Goal: Task Accomplishment & Management: Manage account settings

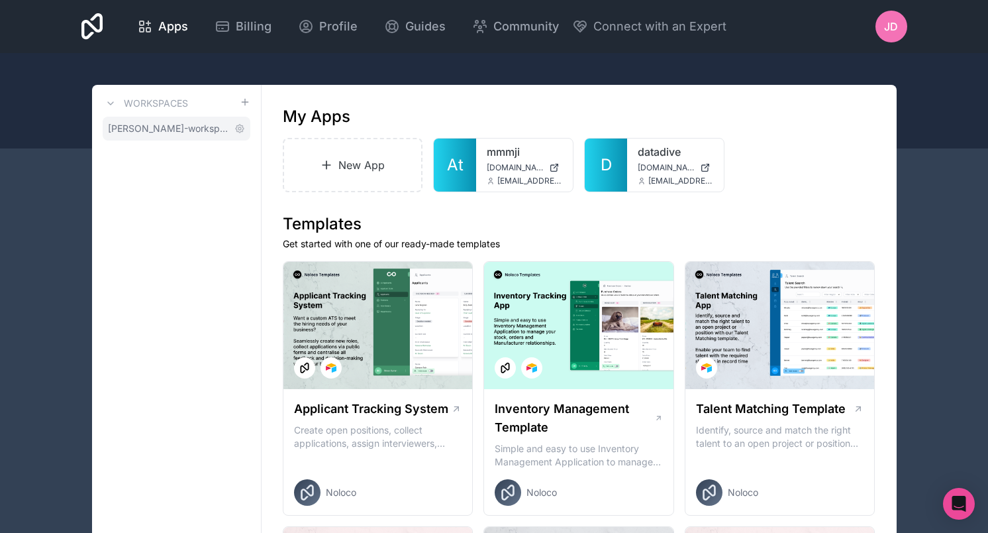
click at [164, 128] on span "[PERSON_NAME]-workspace" at bounding box center [168, 128] width 121 height 13
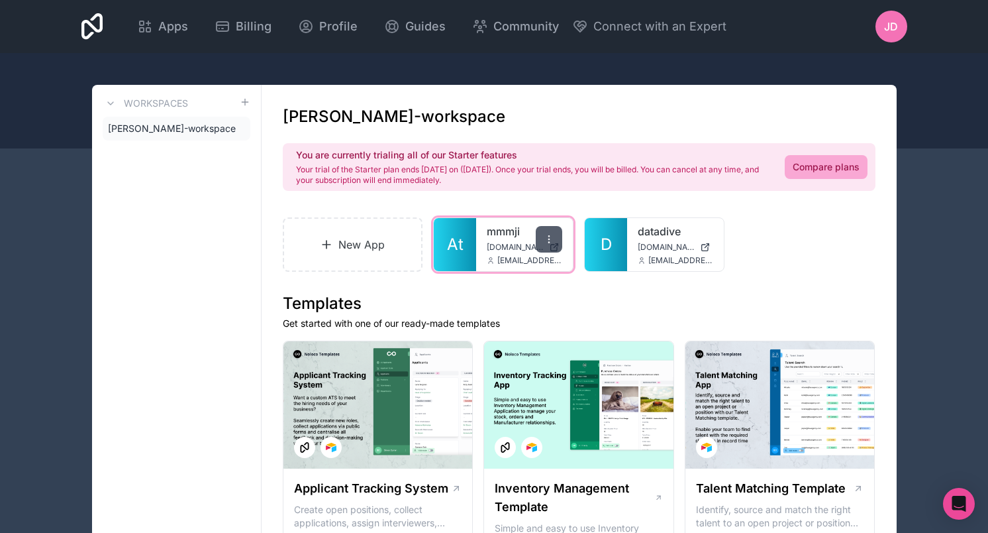
click at [550, 236] on icon at bounding box center [549, 239] width 11 height 11
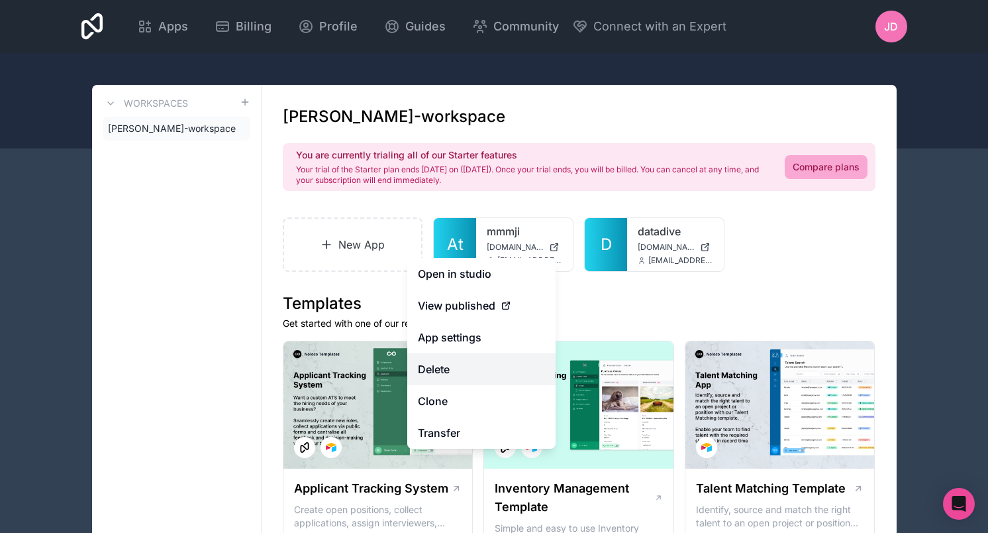
click at [464, 369] on button "Delete" at bounding box center [481, 369] width 148 height 32
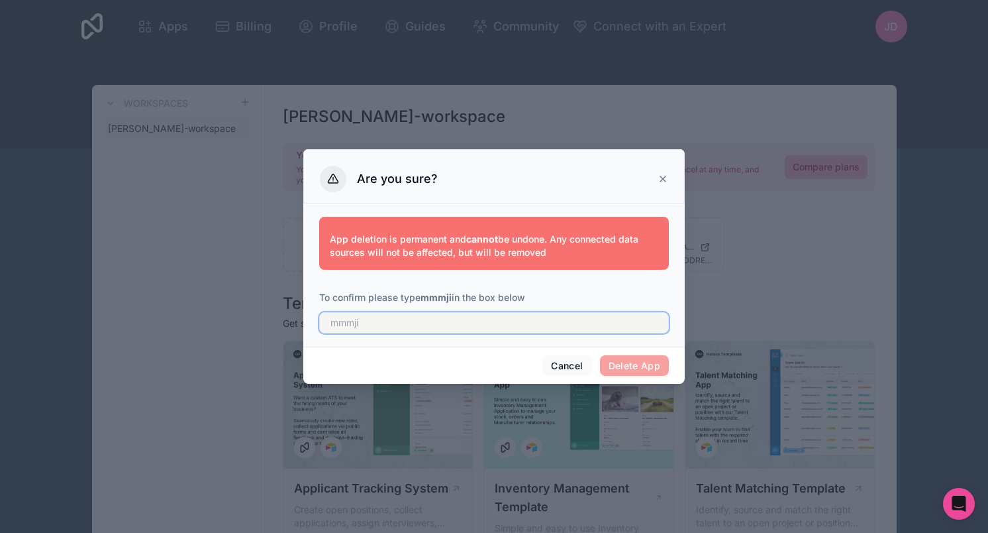
click at [498, 329] on input "text" at bounding box center [494, 322] width 350 height 21
type input "mmmji"
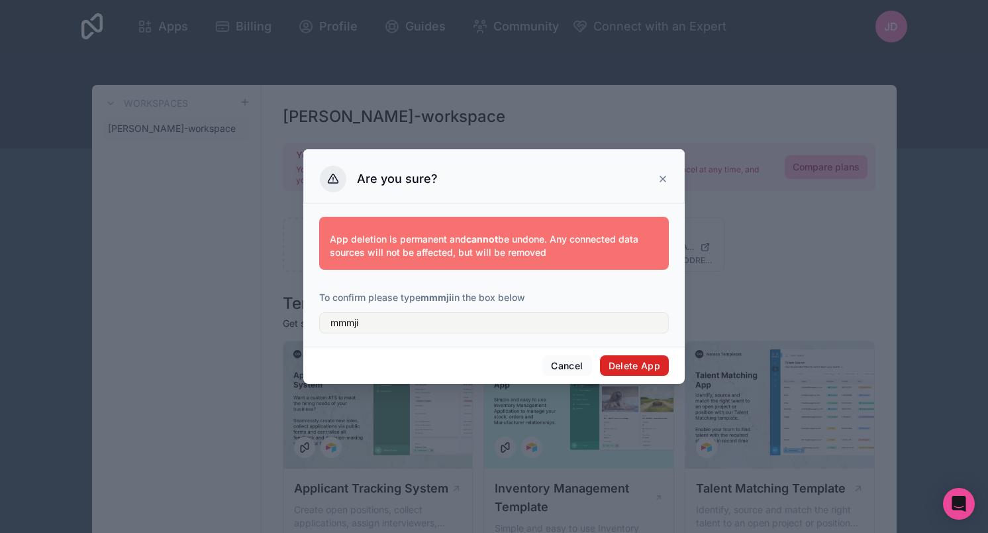
click at [633, 369] on button "Delete App" at bounding box center [635, 365] width 70 height 21
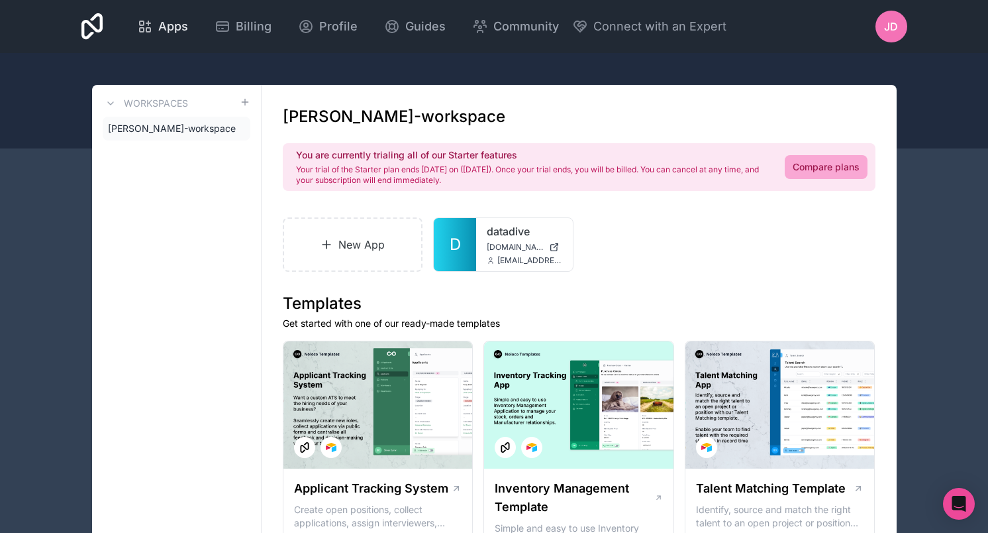
click at [159, 26] on span "Apps" at bounding box center [173, 26] width 30 height 19
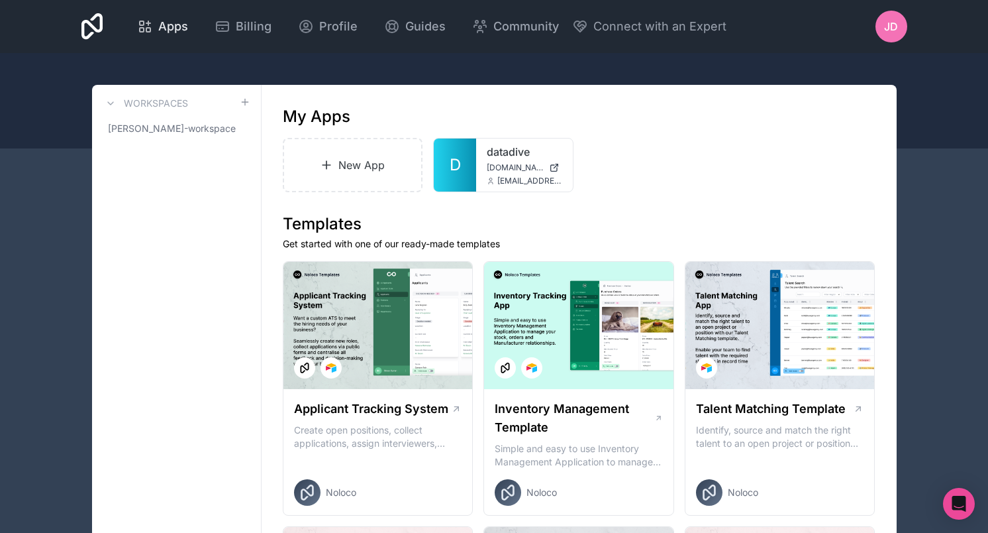
click at [159, 21] on span "Apps" at bounding box center [173, 26] width 30 height 19
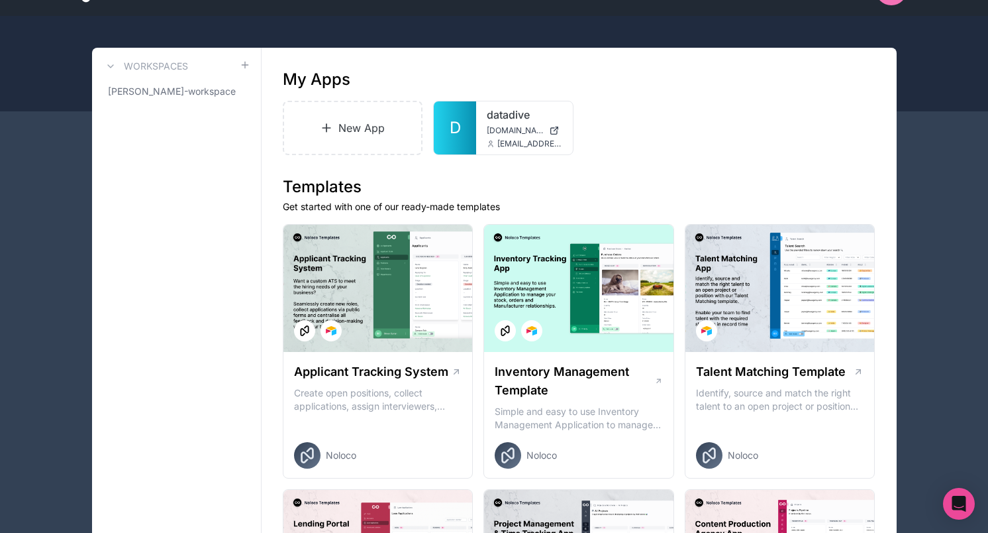
scroll to position [35, 0]
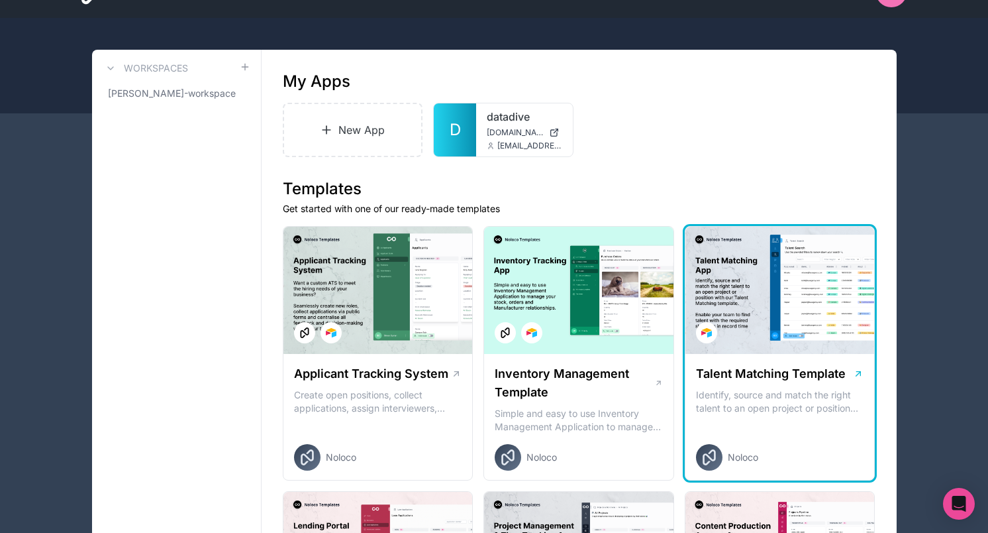
click at [817, 319] on div at bounding box center [780, 290] width 189 height 127
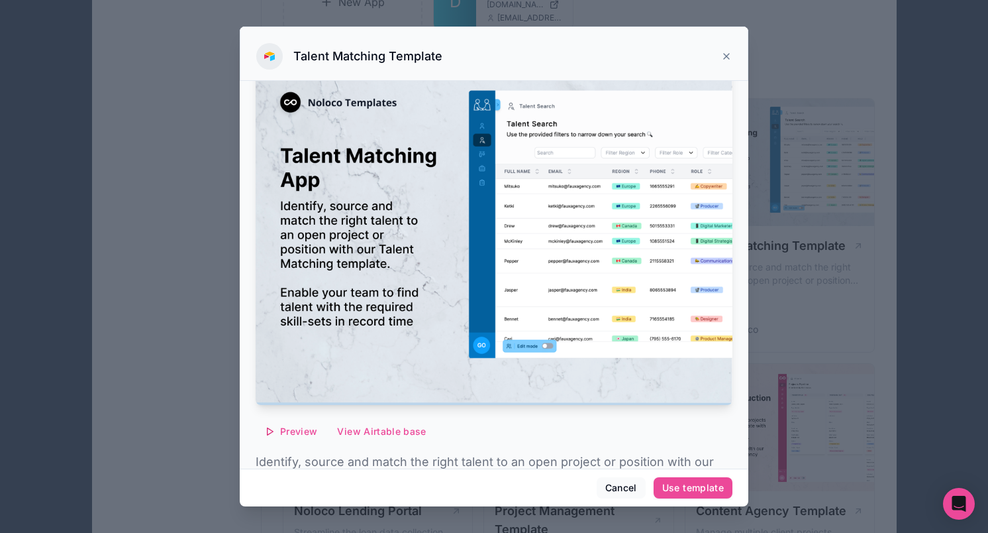
scroll to position [46, 0]
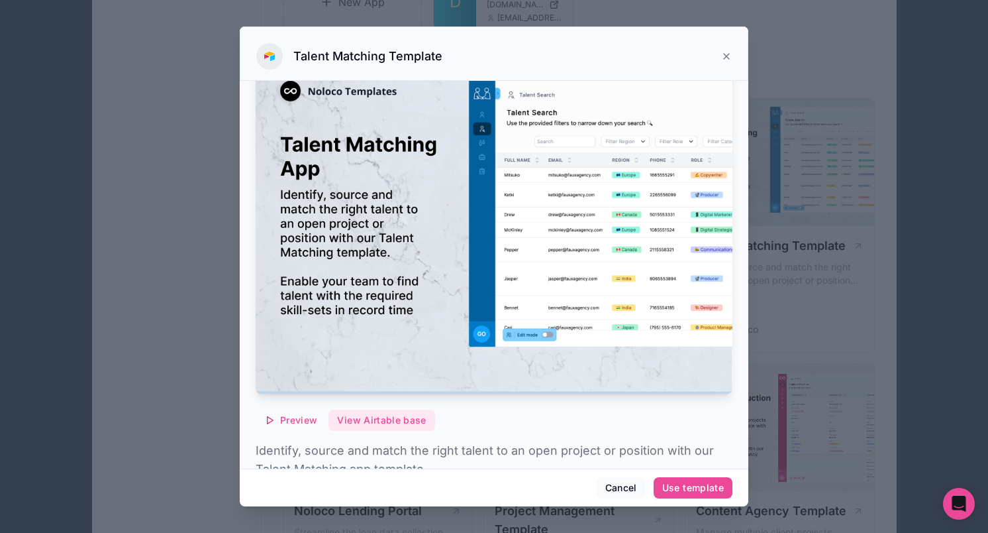
click at [358, 427] on button "View Airtable base" at bounding box center [382, 419] width 106 height 21
click at [72, 175] on div at bounding box center [494, 266] width 988 height 533
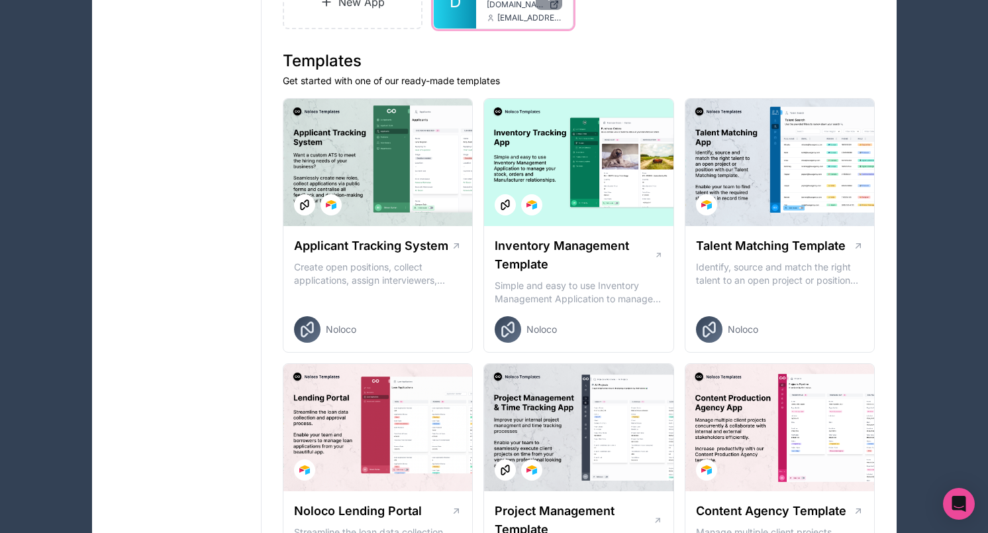
click at [489, 17] on icon at bounding box center [490, 16] width 3 height 3
click at [497, 13] on span "[EMAIL_ADDRESS][DOMAIN_NAME]" at bounding box center [529, 18] width 65 height 11
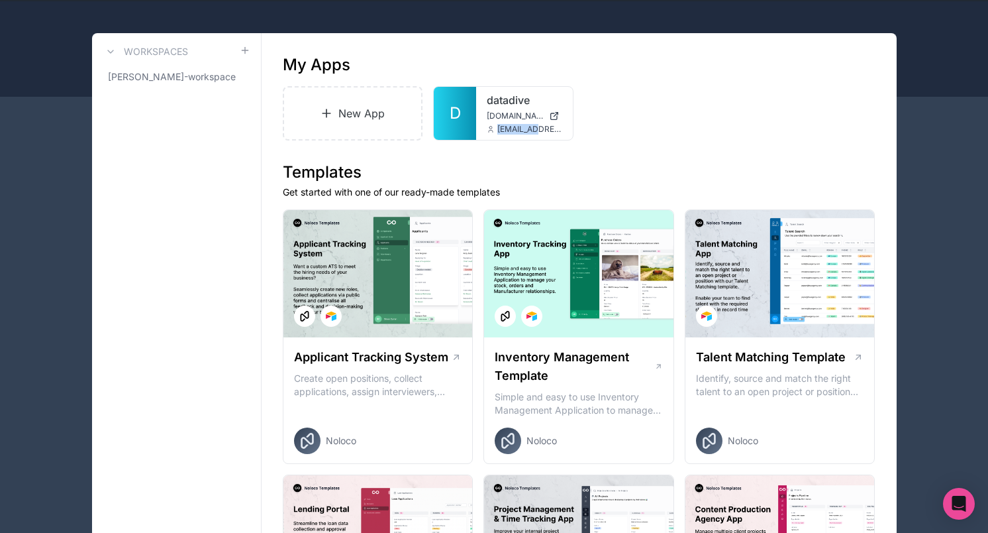
scroll to position [45, 0]
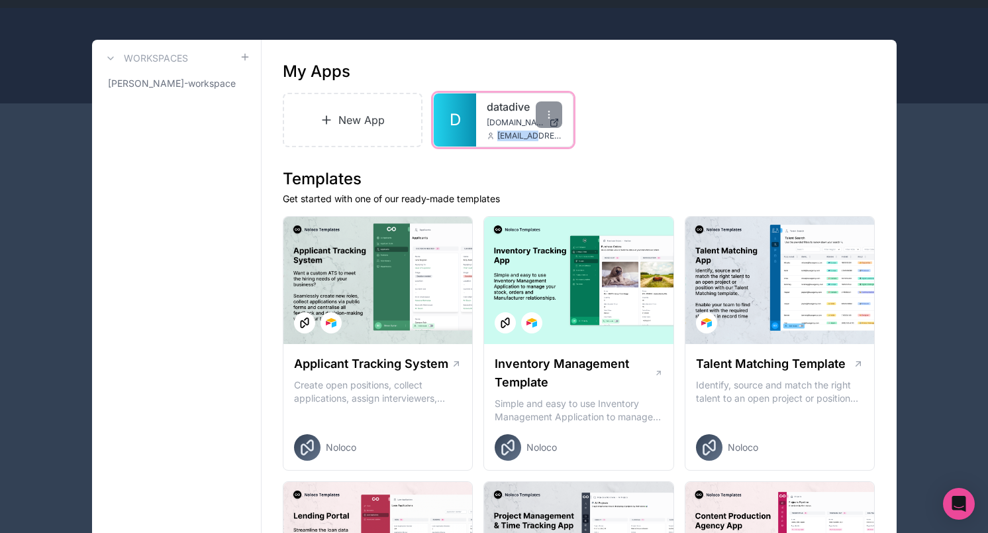
click at [460, 118] on span "D" at bounding box center [455, 119] width 11 height 21
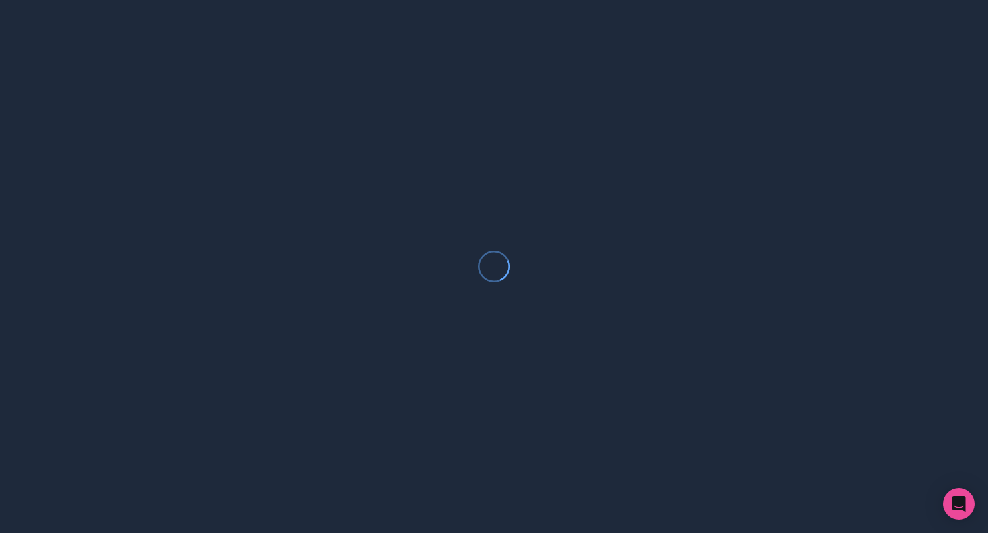
click at [460, 118] on div at bounding box center [494, 266] width 988 height 533
